Goal: Complete application form

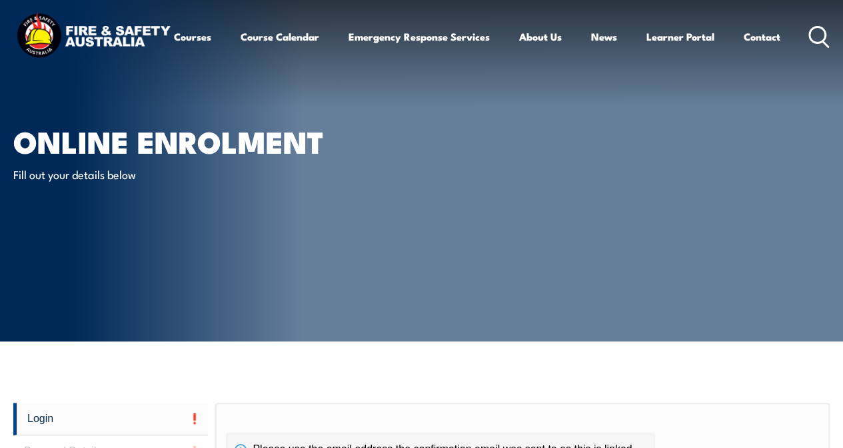
scroll to position [67, 0]
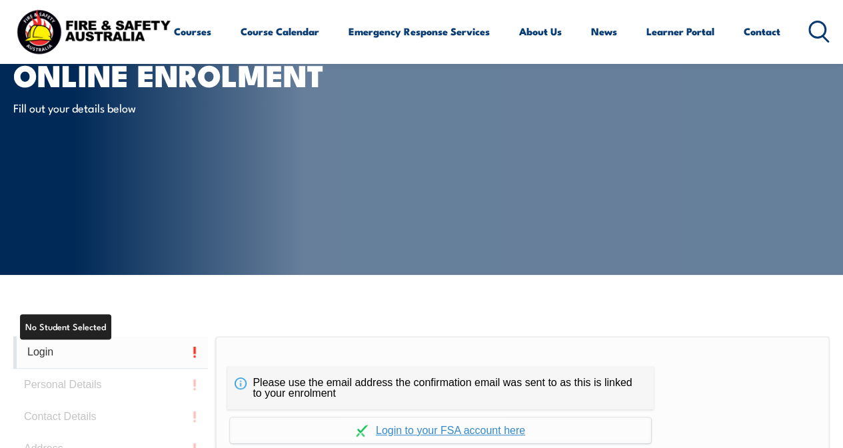
click at [105, 351] on link "Login" at bounding box center [110, 352] width 195 height 33
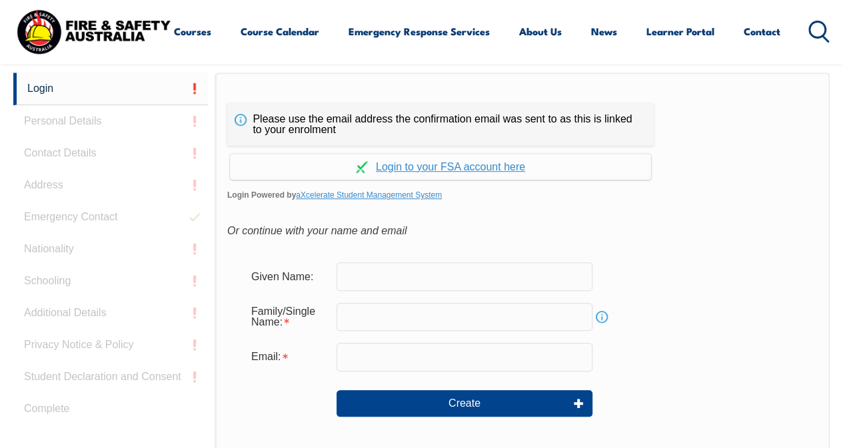
scroll to position [336, 0]
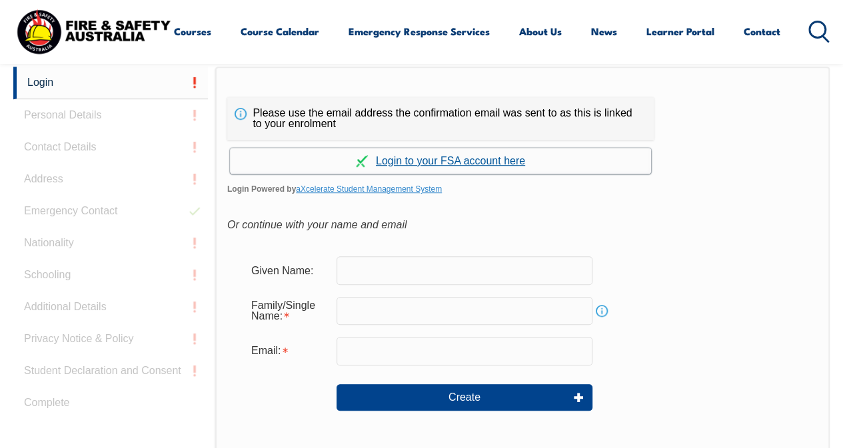
click at [444, 154] on link "Continue with aXcelerate" at bounding box center [440, 161] width 421 height 26
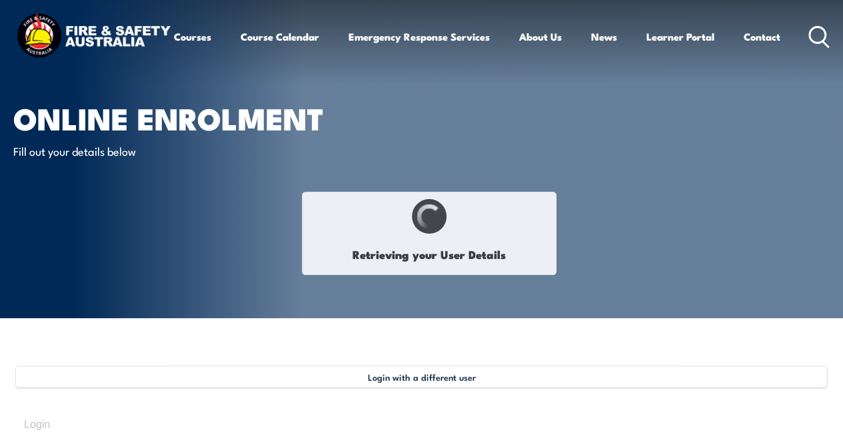
select select "Mr"
type input "Festus"
type input "Amanamoi"
type input "March 13, 1992"
type input "FPDFANAXNN"
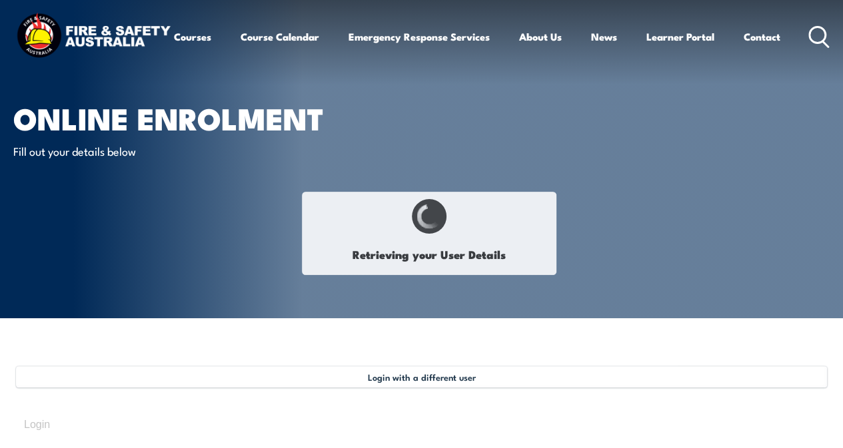
select select "M"
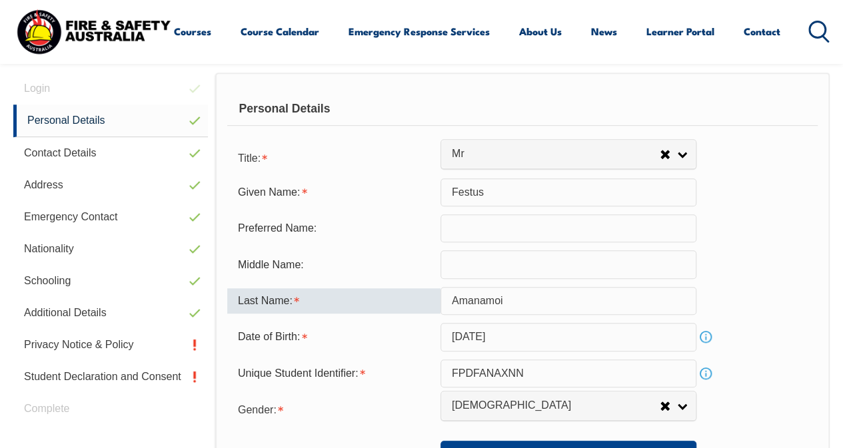
scroll to position [390, 0]
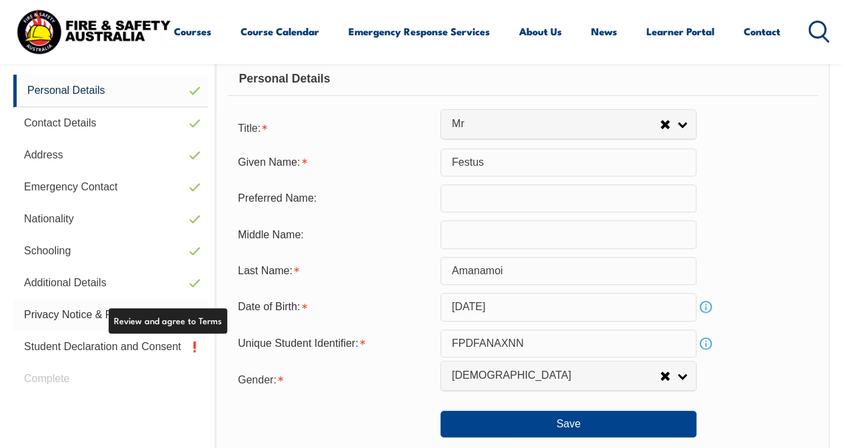
click at [93, 314] on link "Privacy Notice & Policy" at bounding box center [110, 315] width 195 height 32
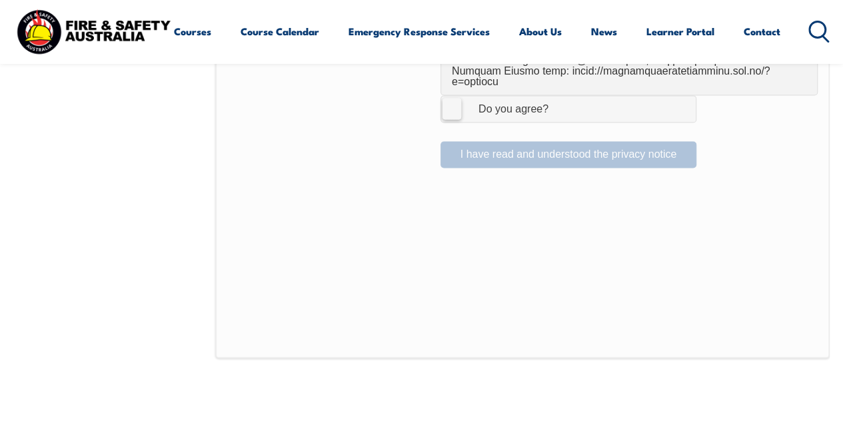
scroll to position [922, 0]
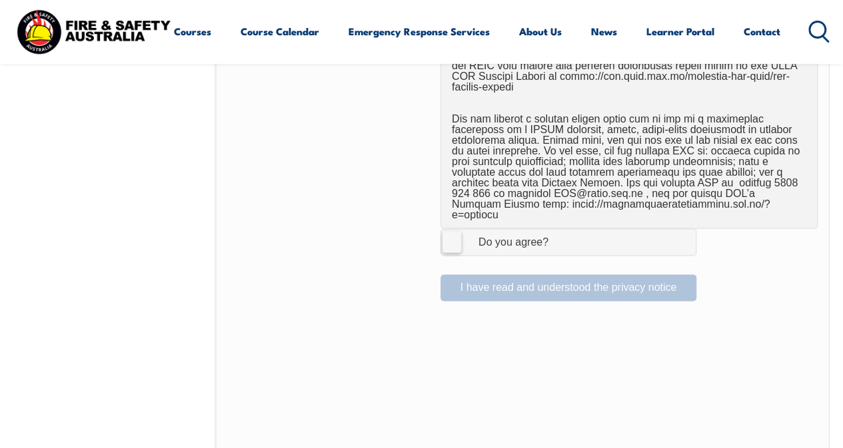
click at [448, 229] on label "I Agree Do you agree?" at bounding box center [568, 242] width 256 height 27
click at [559, 229] on input "I Agree Do you agree?" at bounding box center [570, 241] width 23 height 25
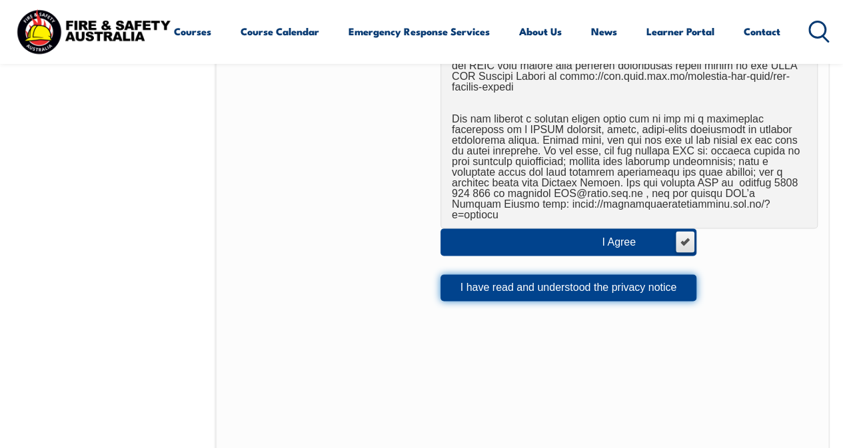
click at [492, 275] on button "I have read and understood the privacy notice" at bounding box center [568, 288] width 256 height 27
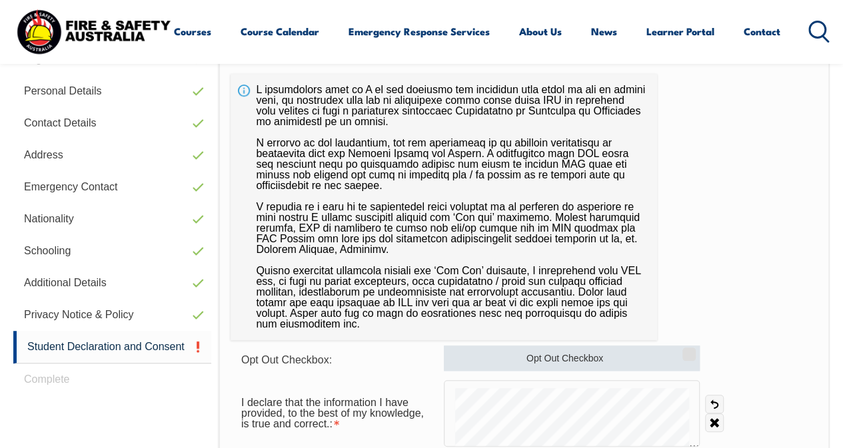
scroll to position [522, 0]
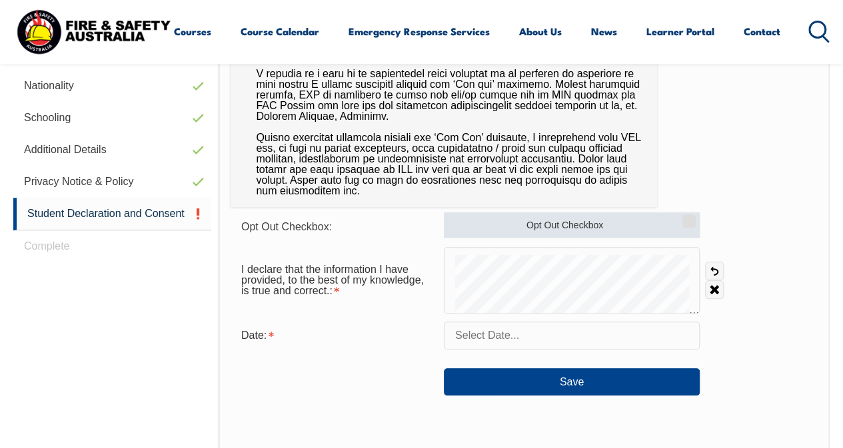
click at [556, 223] on label "Opt Out Checkbox" at bounding box center [572, 225] width 256 height 25
click at [683, 217] on input "Opt Out Checkbox" at bounding box center [687, 216] width 8 height 1
checkbox input "true"
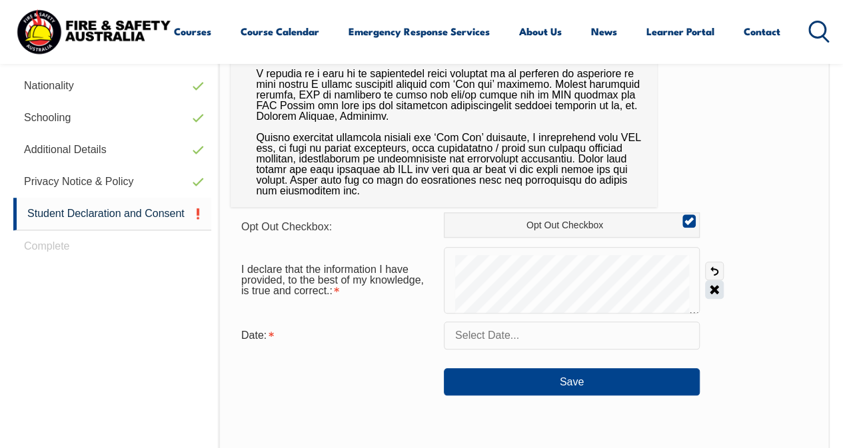
click at [713, 289] on link "Clear" at bounding box center [714, 289] width 19 height 19
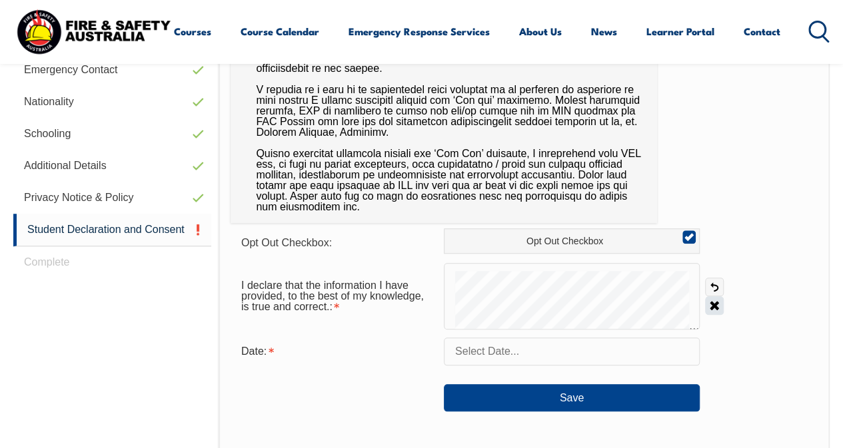
scroll to position [510, 0]
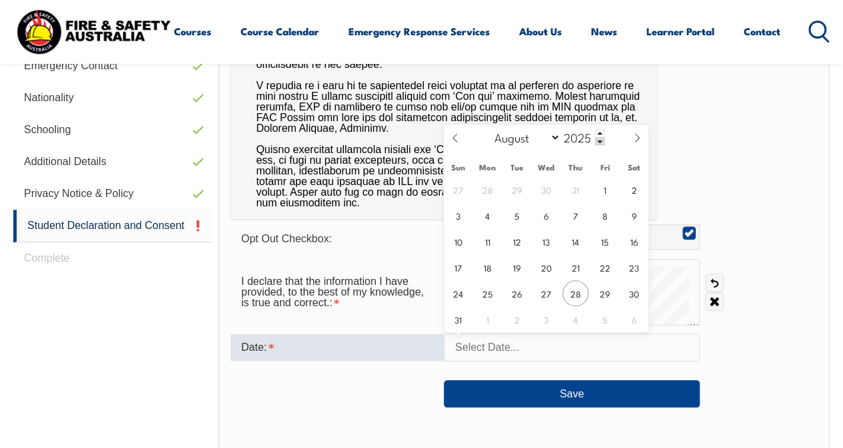
click at [529, 348] on input "text" at bounding box center [572, 348] width 256 height 28
click at [569, 298] on span "28" at bounding box center [575, 293] width 26 height 26
type input "August 28, 2025"
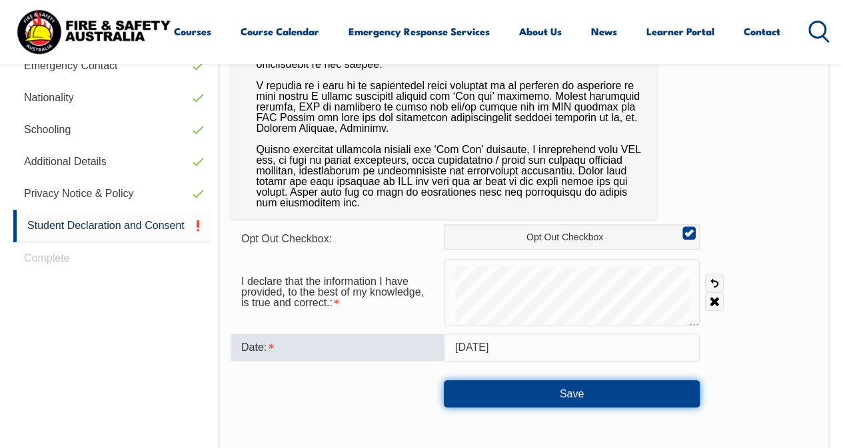
click at [580, 389] on button "Save" at bounding box center [572, 393] width 256 height 27
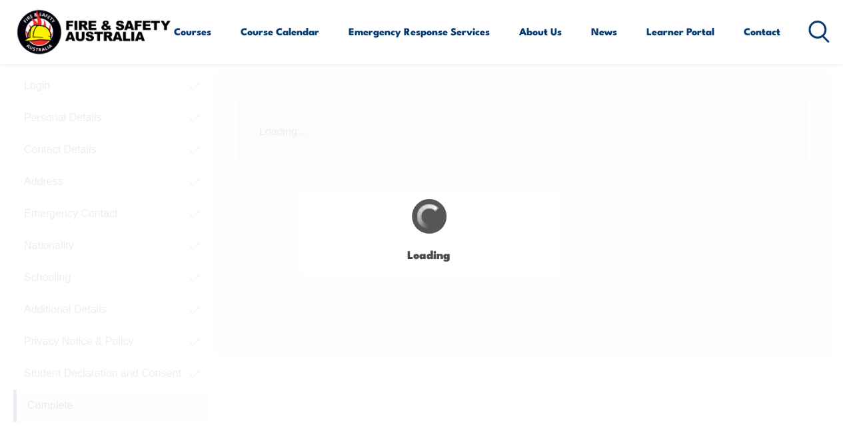
scroll to position [323, 0]
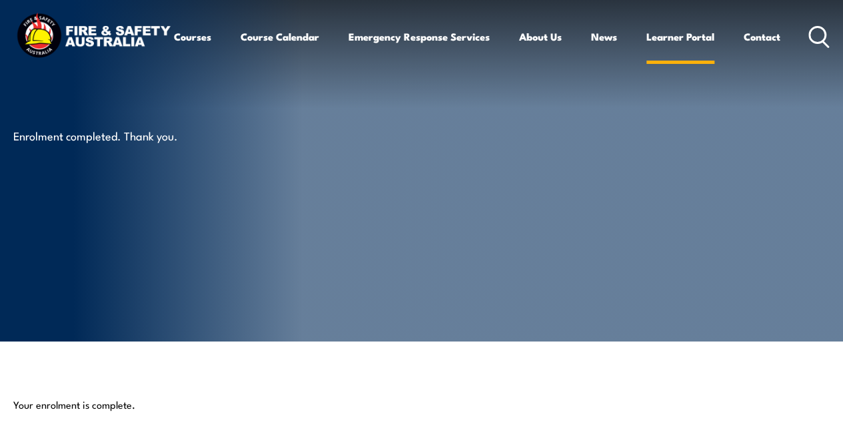
click at [646, 53] on link "Learner Portal" at bounding box center [680, 37] width 68 height 32
